Goal: Information Seeking & Learning: Check status

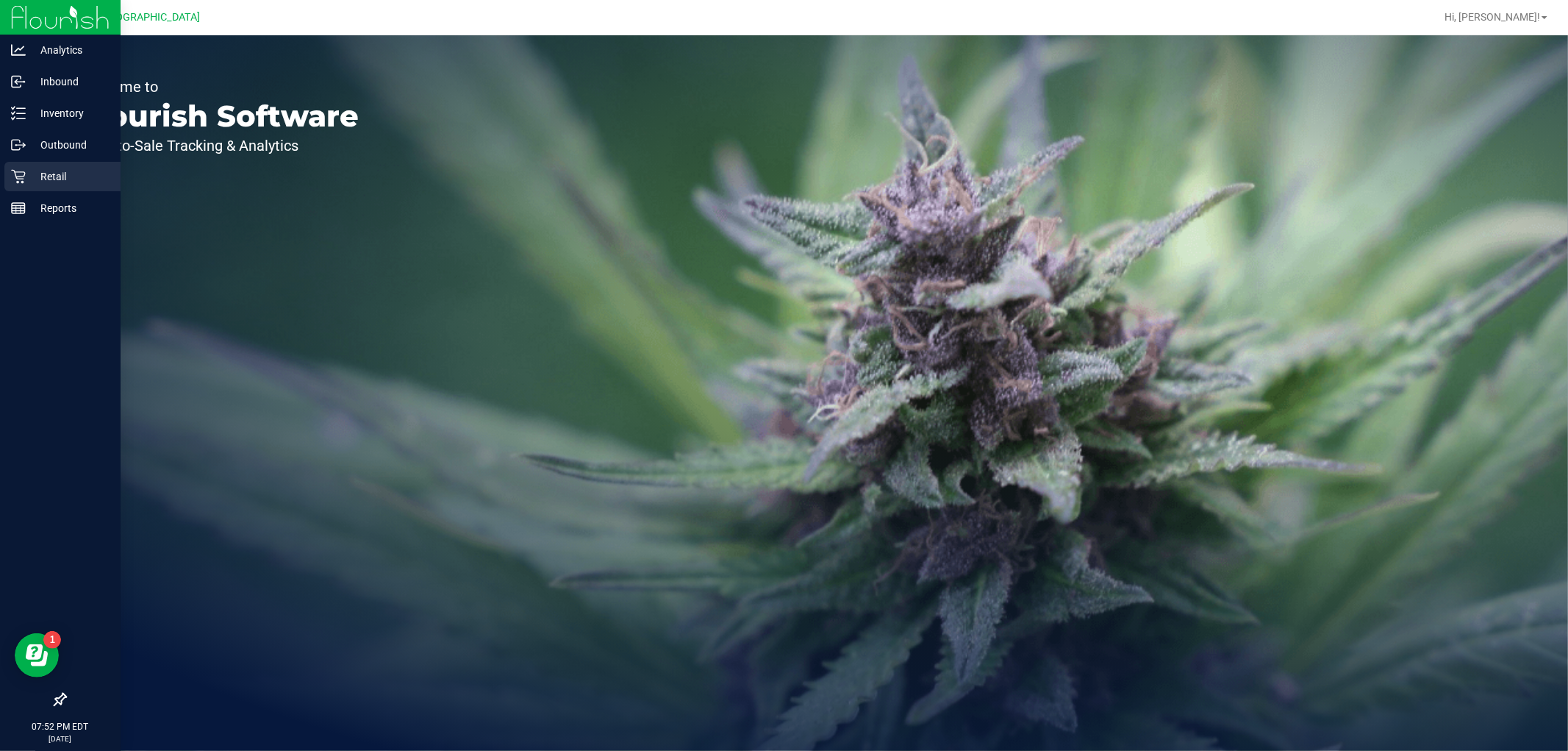
click at [16, 184] on div "Retail" at bounding box center [62, 177] width 116 height 30
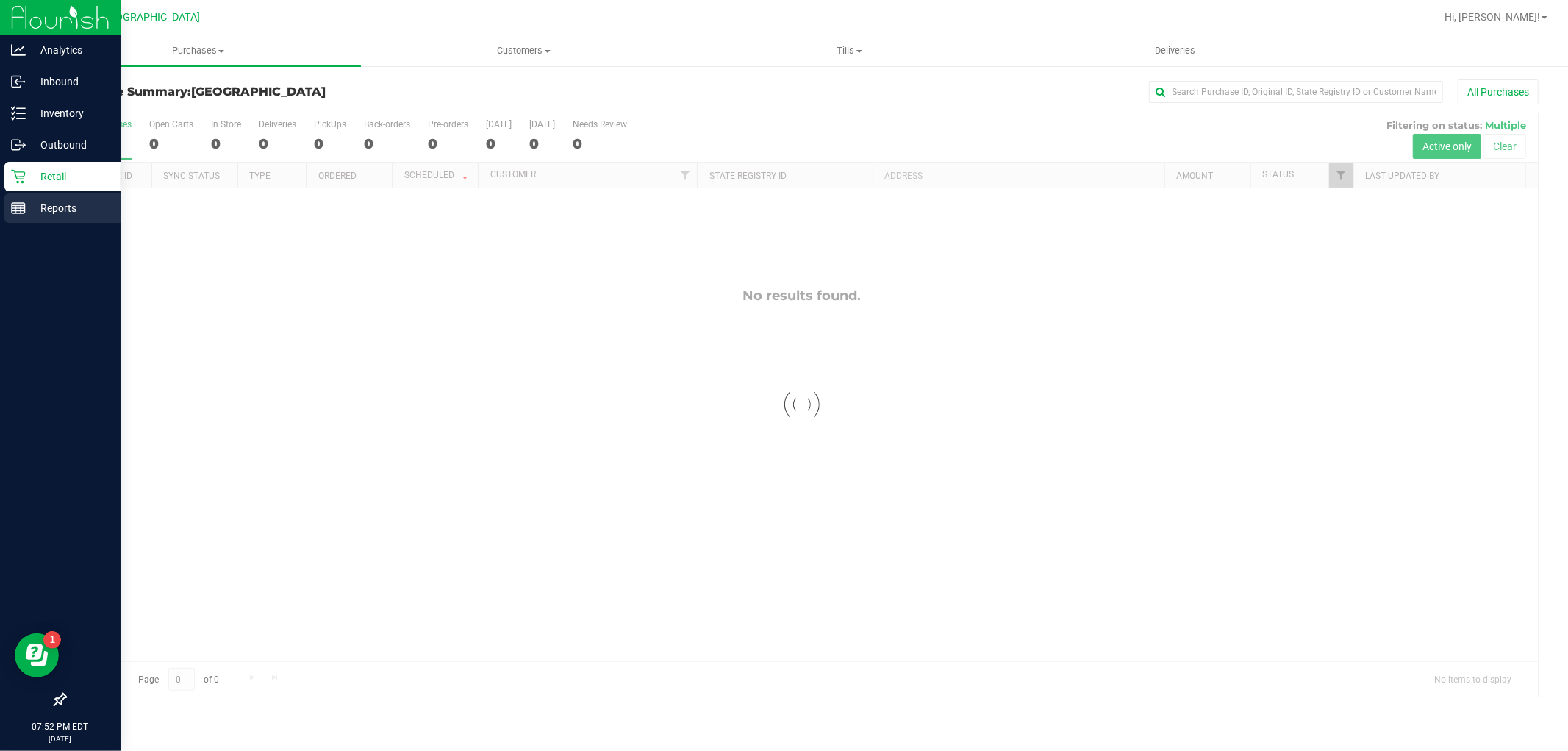
click at [15, 193] on div "Reports" at bounding box center [62, 208] width 116 height 30
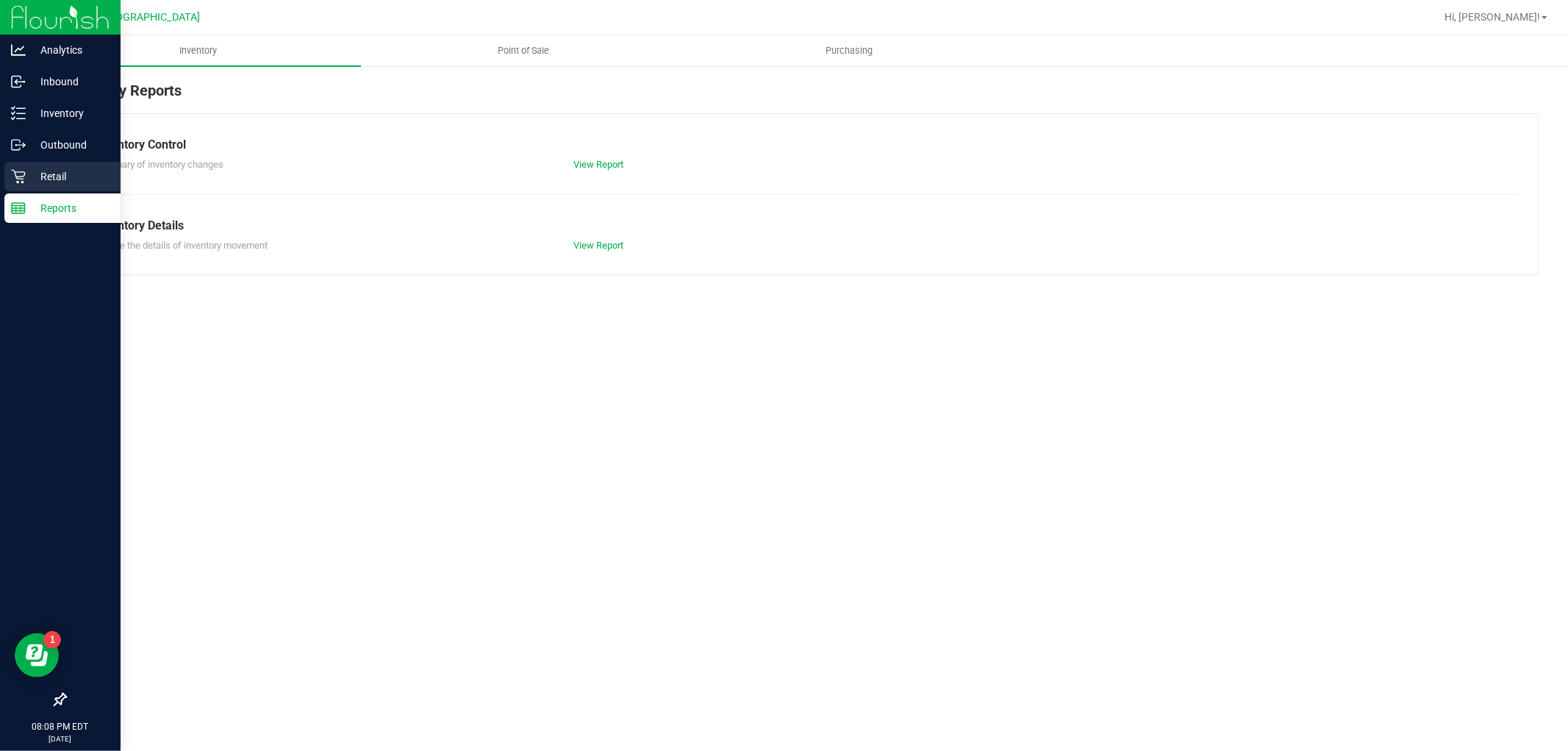
click at [12, 174] on icon at bounding box center [18, 176] width 15 height 15
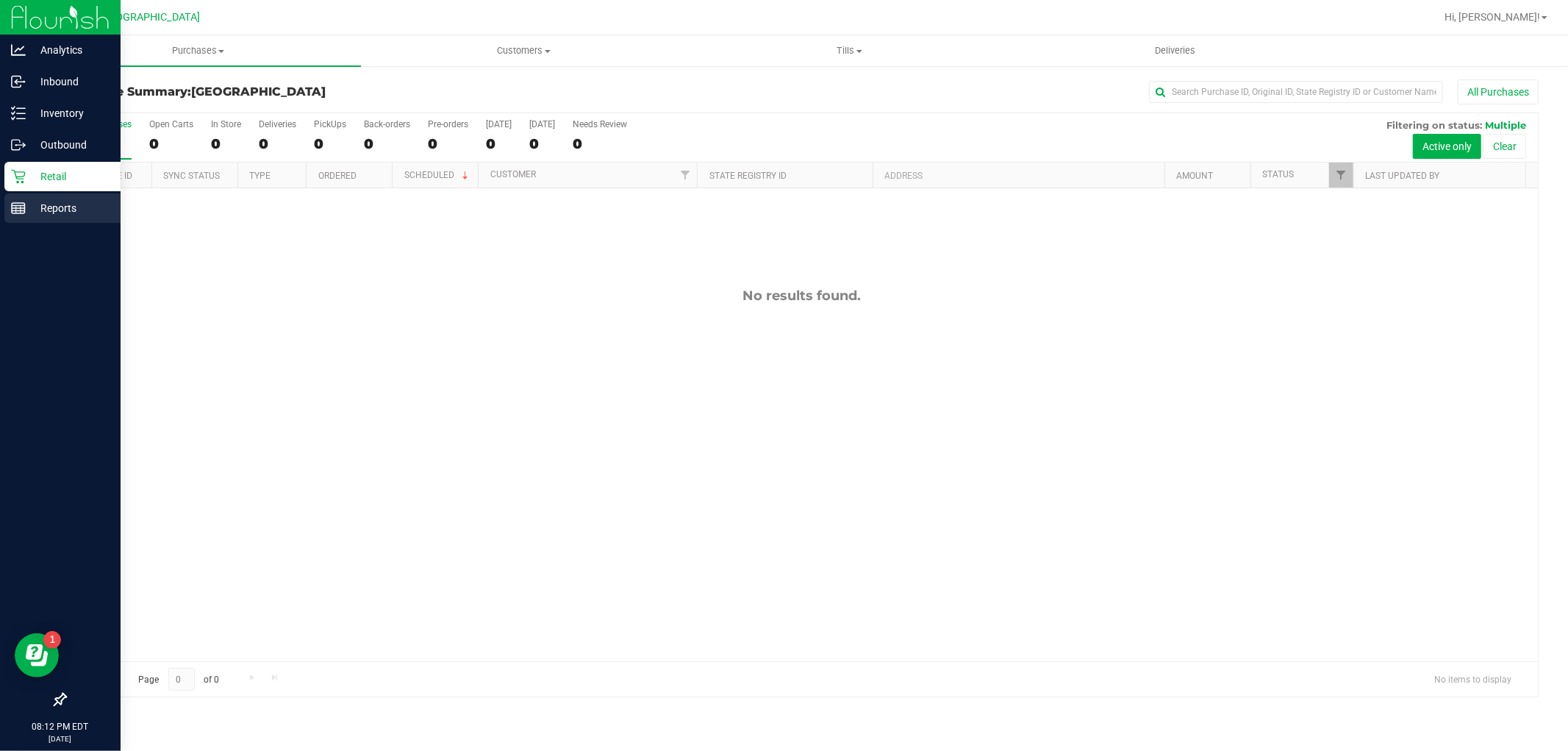
click at [32, 215] on p "Reports" at bounding box center [69, 208] width 88 height 18
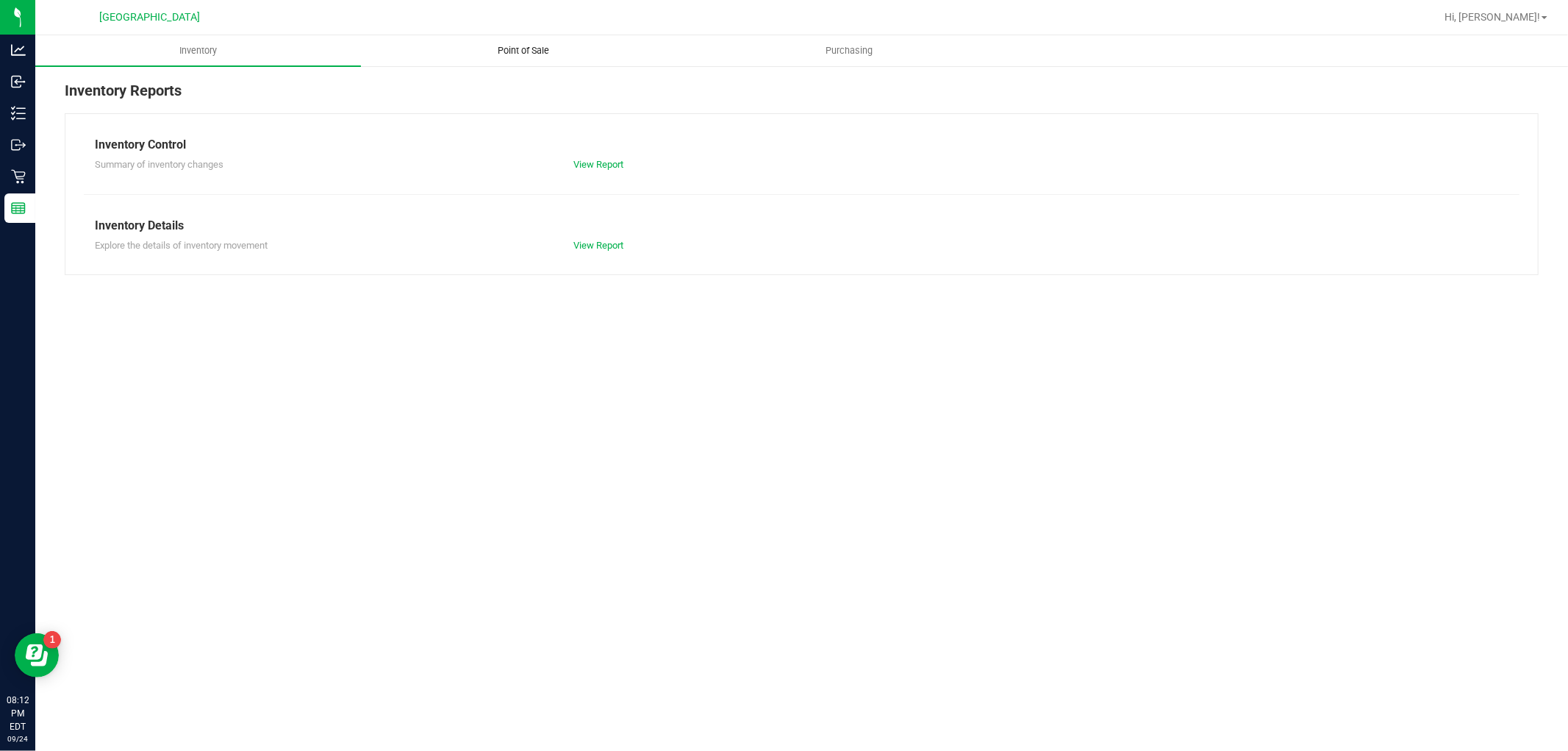
click at [490, 47] on span "Point of Sale" at bounding box center [524, 51] width 91 height 13
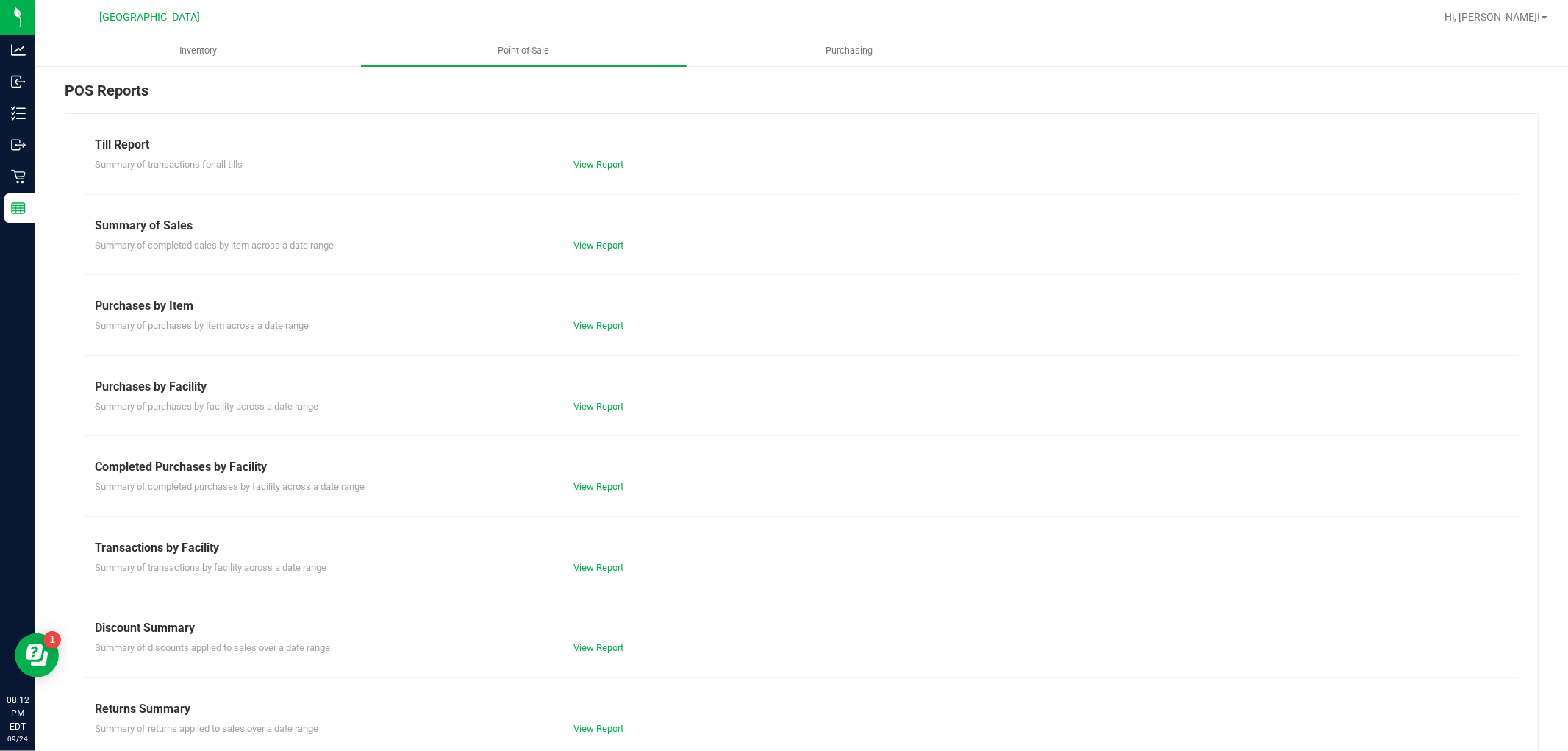
click at [574, 486] on link "View Report" at bounding box center [598, 486] width 50 height 11
